Goal: Information Seeking & Learning: Check status

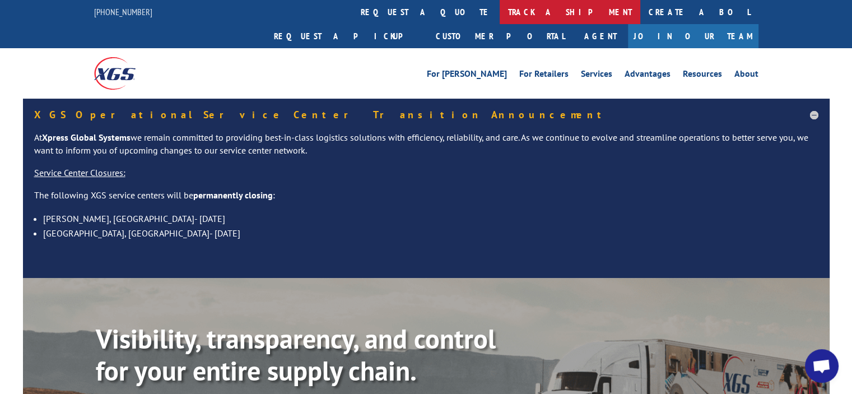
click at [500, 11] on link "track a shipment" at bounding box center [570, 12] width 141 height 24
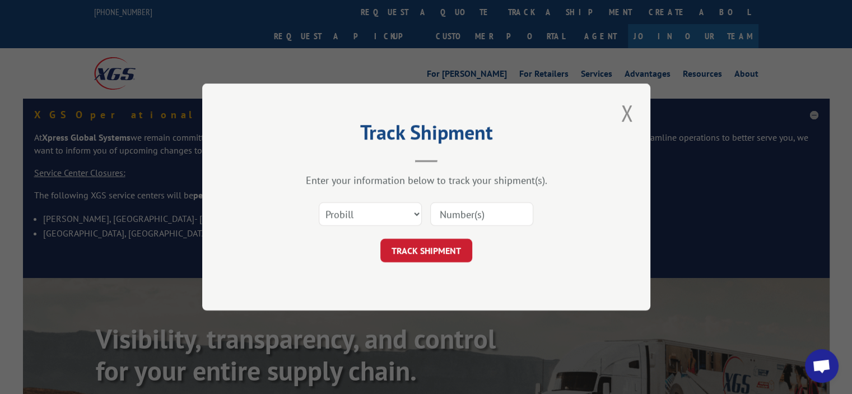
click at [489, 219] on input at bounding box center [481, 214] width 103 height 24
paste input "17401323"
type input "17401323"
click at [441, 254] on button "TRACK SHIPMENT" at bounding box center [426, 251] width 92 height 24
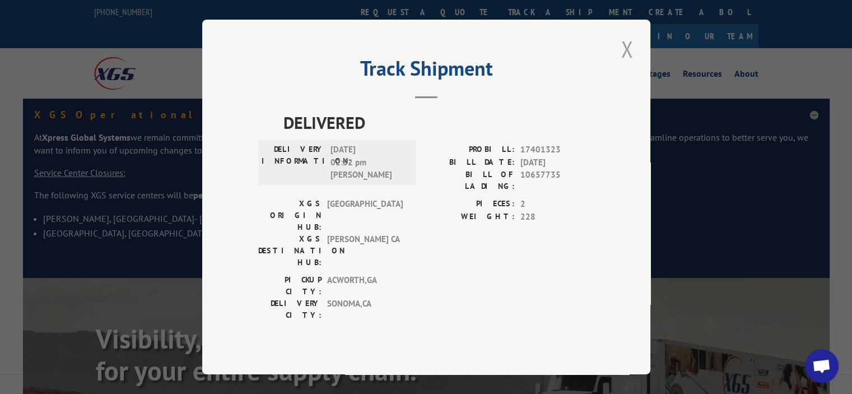
click at [628, 64] on button "Close modal" at bounding box center [626, 49] width 19 height 31
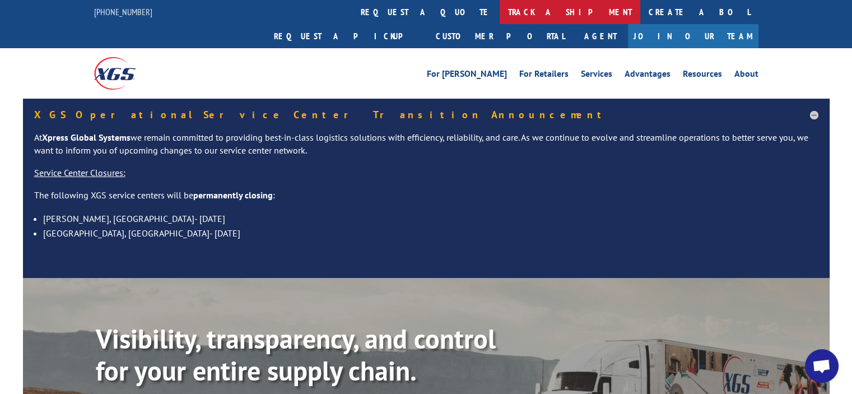
click at [500, 12] on link "track a shipment" at bounding box center [570, 12] width 141 height 24
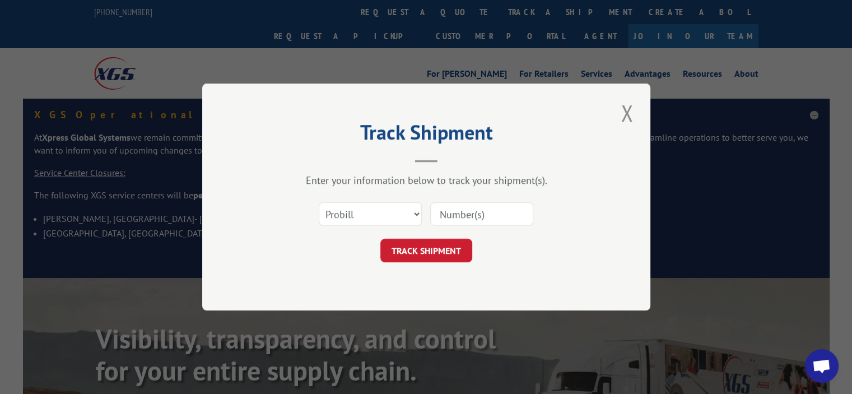
click at [484, 212] on input at bounding box center [481, 214] width 103 height 24
paste input "17401688"
type input "17401688"
drag, startPoint x: 426, startPoint y: 268, endPoint x: 429, endPoint y: 258, distance: 10.6
click at [427, 265] on div "Track Shipment Enter your information below to track your shipment(s). Select c…" at bounding box center [426, 196] width 448 height 227
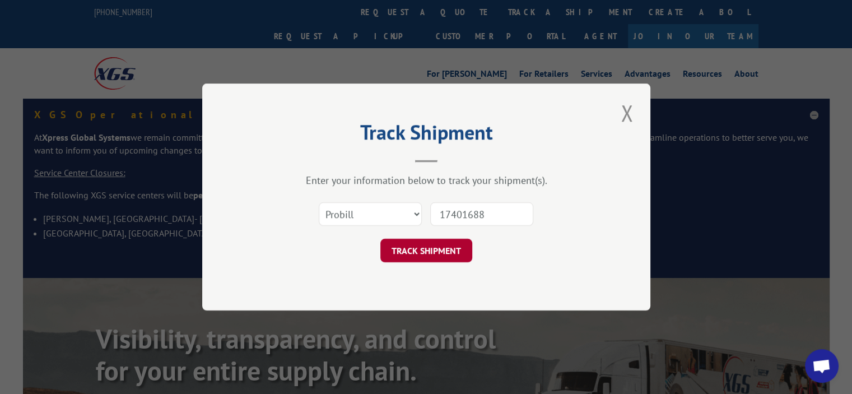
click at [429, 257] on button "TRACK SHIPMENT" at bounding box center [426, 251] width 92 height 24
